Goal: Task Accomplishment & Management: Use online tool/utility

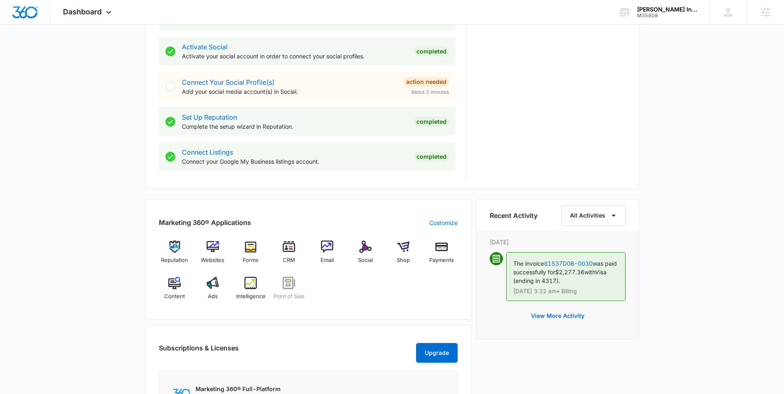
scroll to position [404, 0]
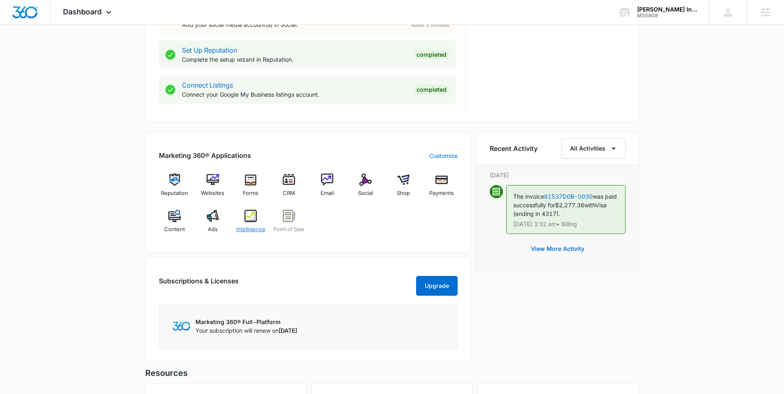
click at [248, 225] on span "Intelligence" at bounding box center [250, 229] width 29 height 8
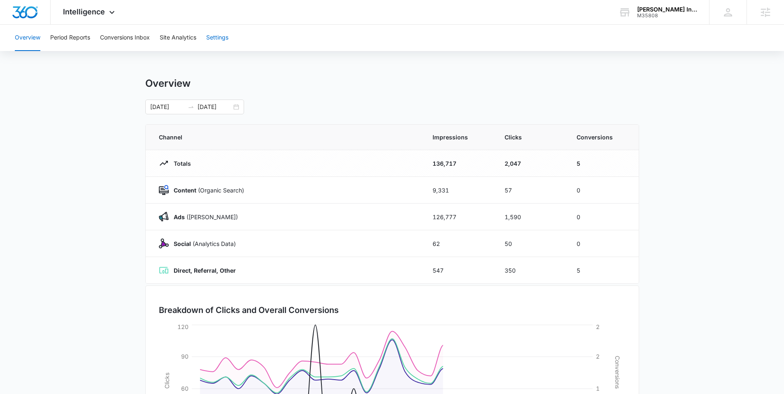
click at [212, 37] on button "Settings" at bounding box center [217, 38] width 22 height 26
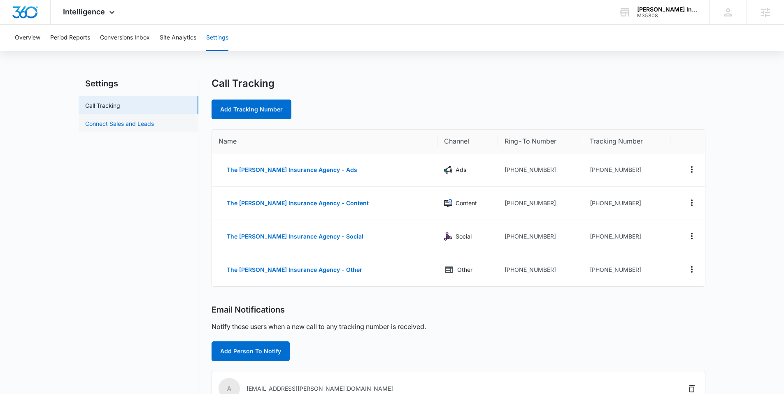
click at [101, 119] on link "Connect Sales and Leads" at bounding box center [119, 123] width 69 height 9
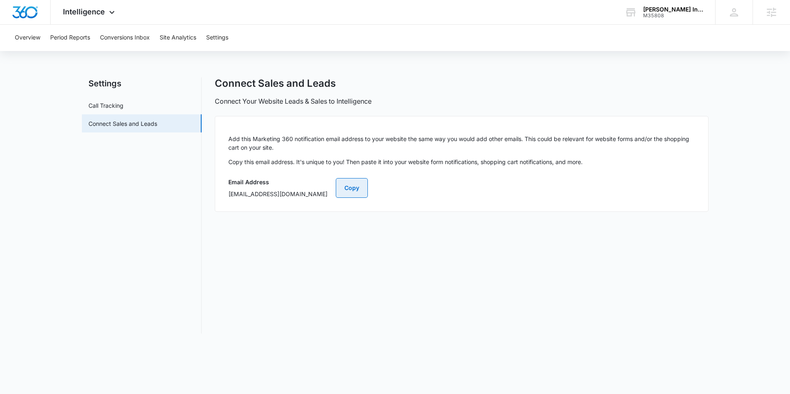
click at [368, 185] on button "Copy" at bounding box center [352, 188] width 32 height 20
click at [368, 190] on button "Copy" at bounding box center [352, 188] width 32 height 20
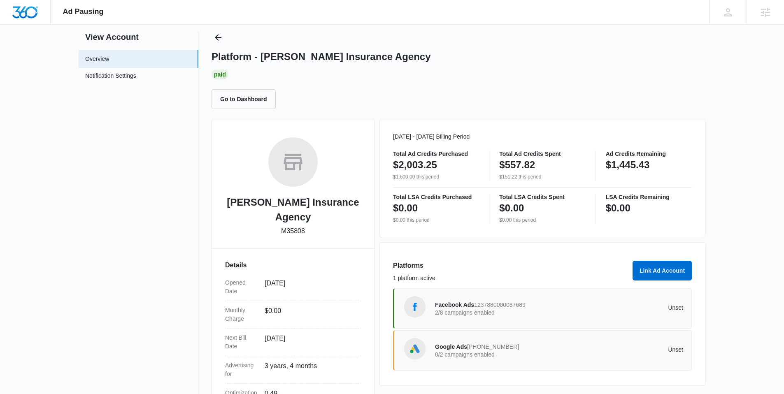
scroll to position [18, 0]
